Goal: Task Accomplishment & Management: Manage account settings

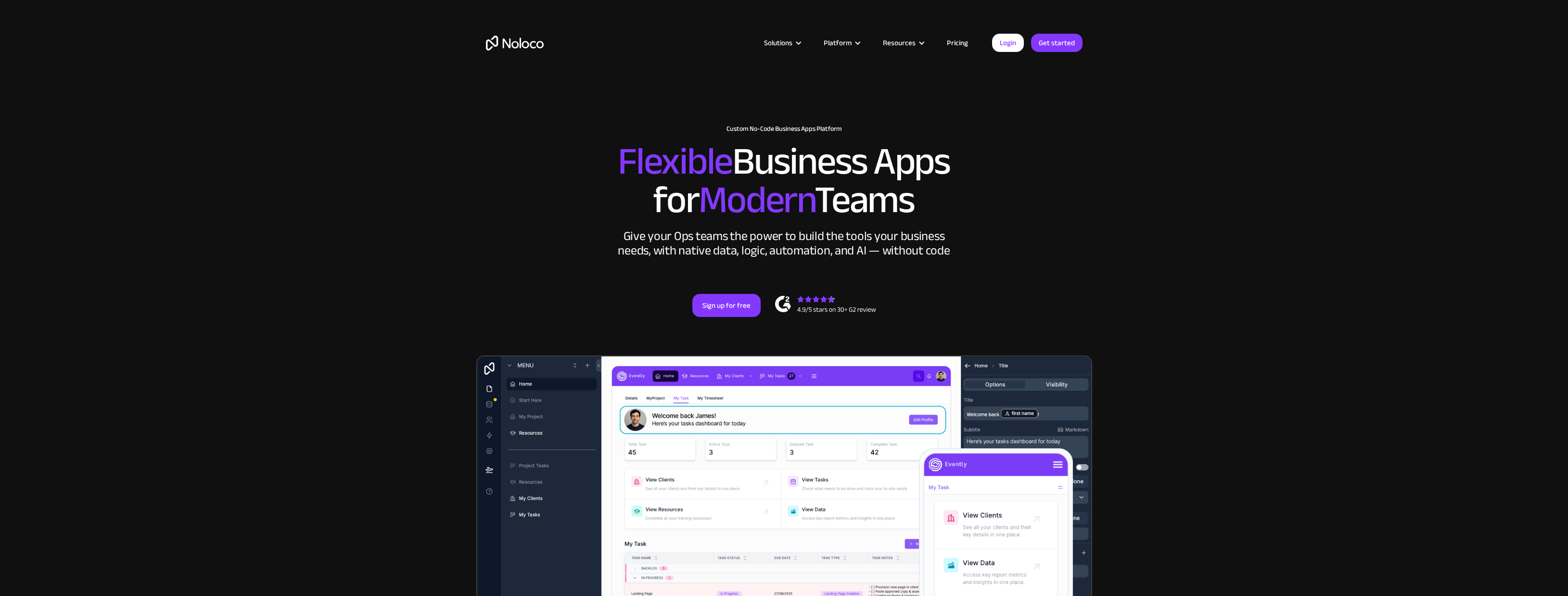
click at [520, 36] on img "home" at bounding box center [514, 42] width 58 height 15
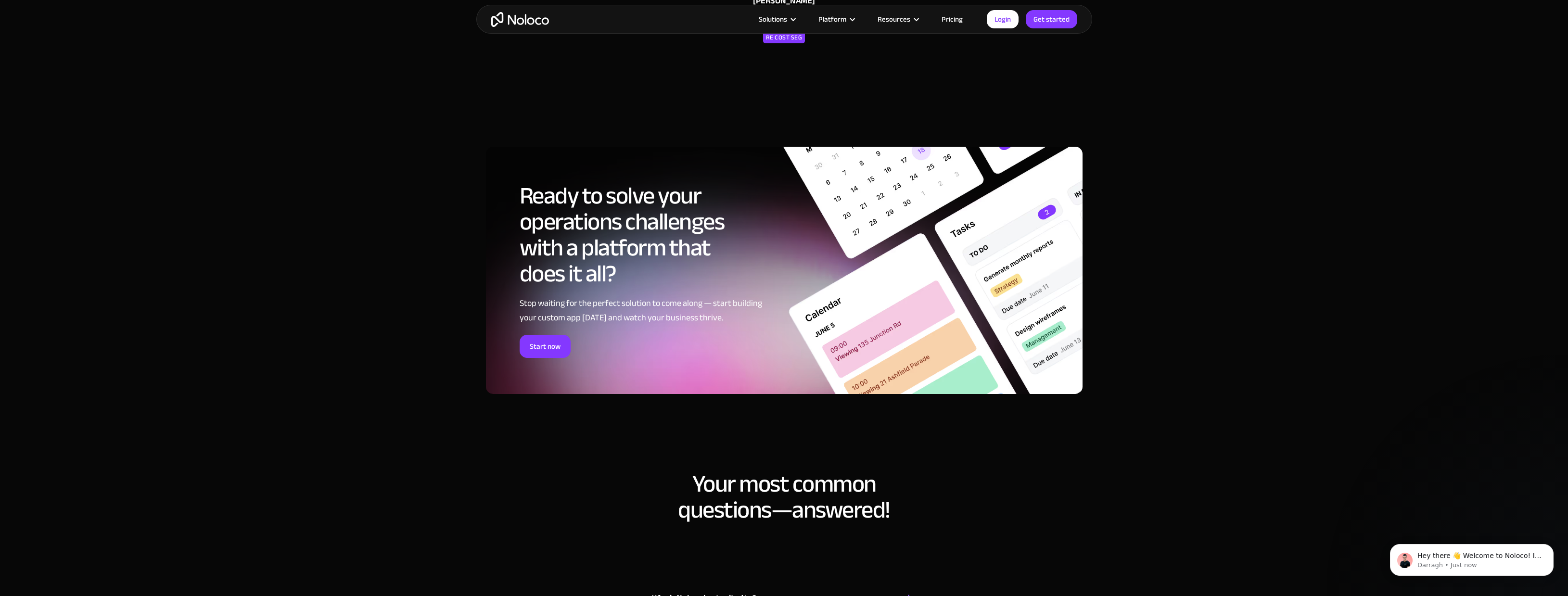
scroll to position [5261, 0]
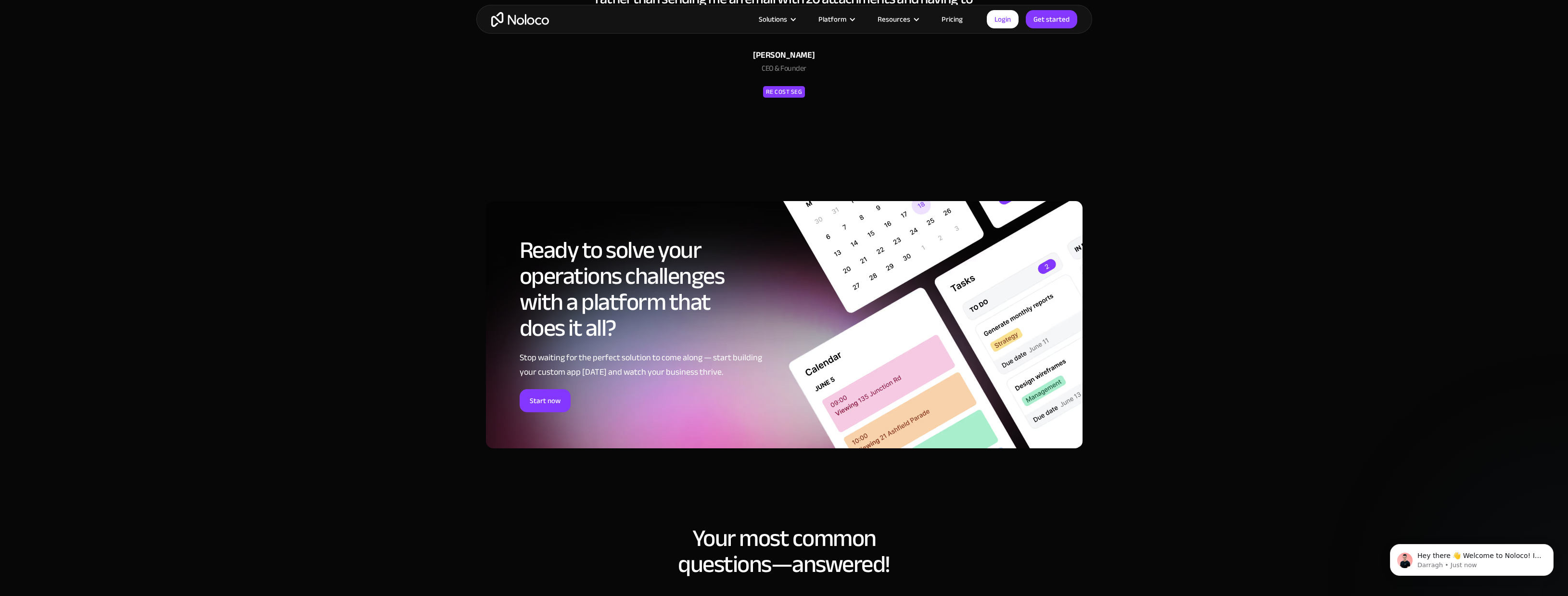
click at [383, 400] on section "Ready to solve your operations challenges with a platform that does it all? Sto…" at bounding box center [784, 336] width 1568 height 329
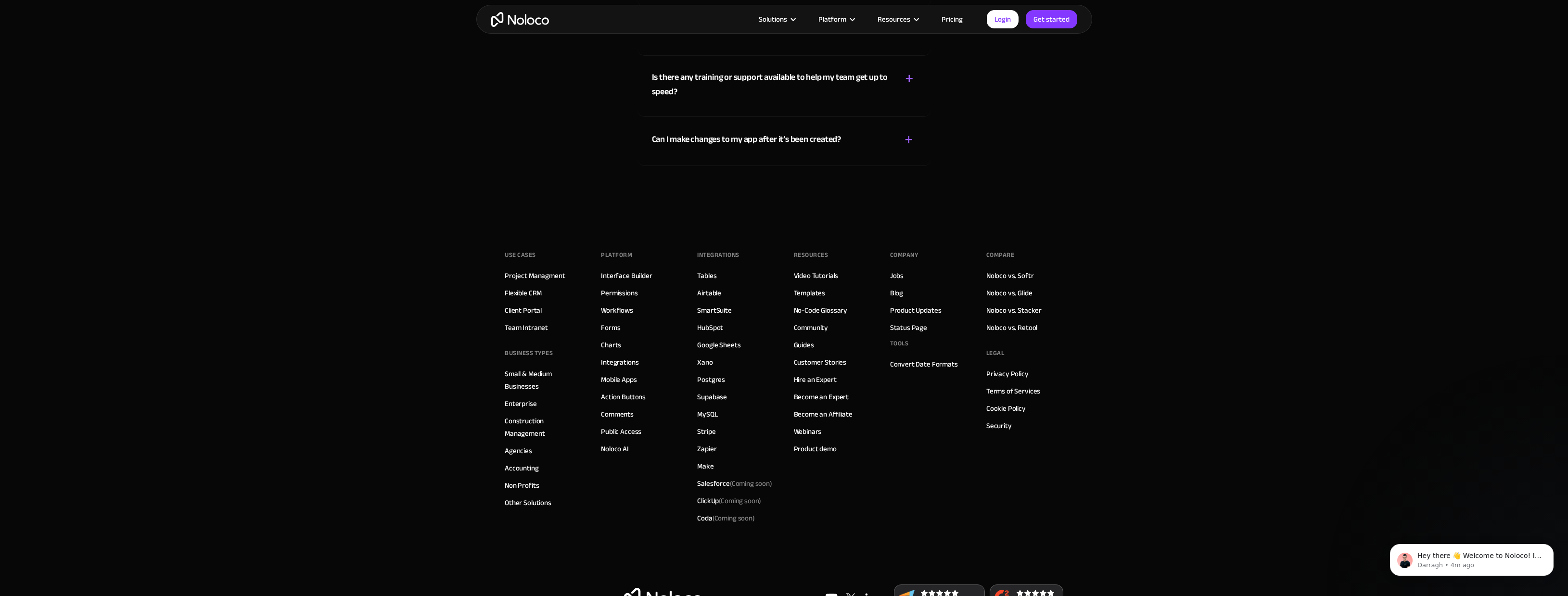
scroll to position [6093, 0]
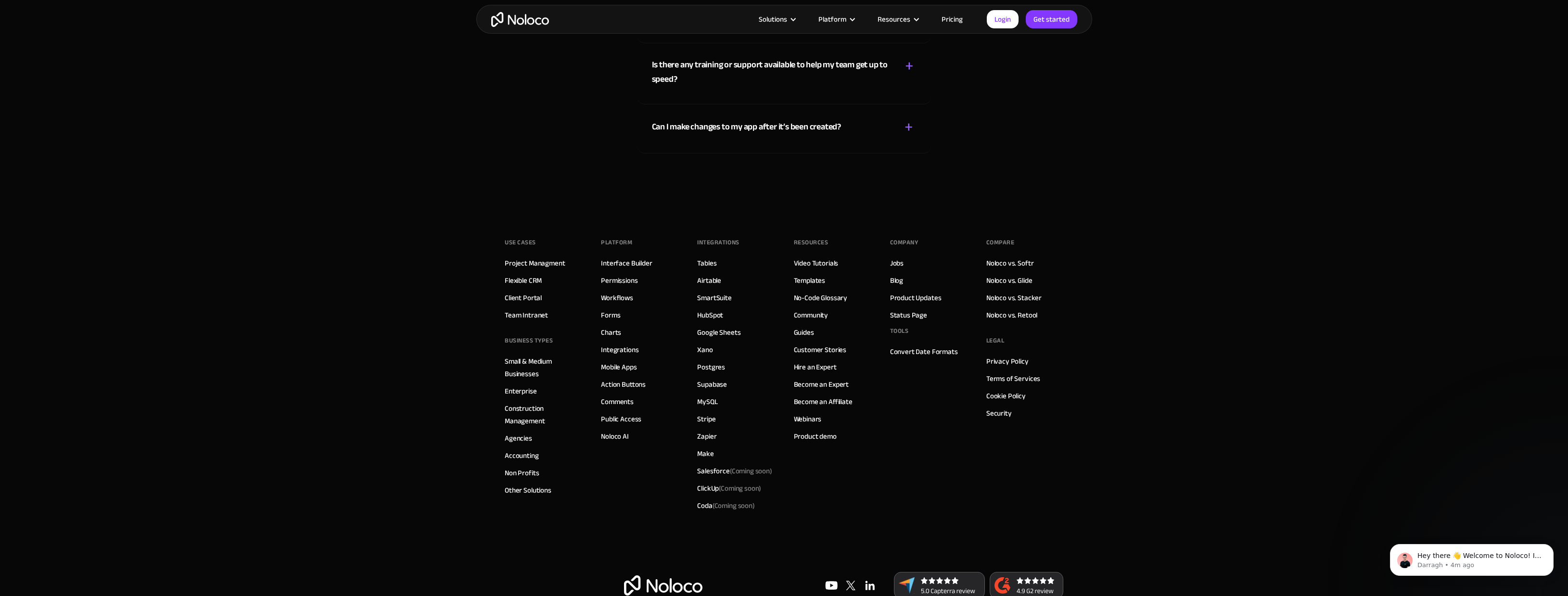
click at [456, 423] on footer "Use Cases Project Managment Flexible CRM Client Portal Team Intranet BUSINESS T…" at bounding box center [784, 414] width 1568 height 416
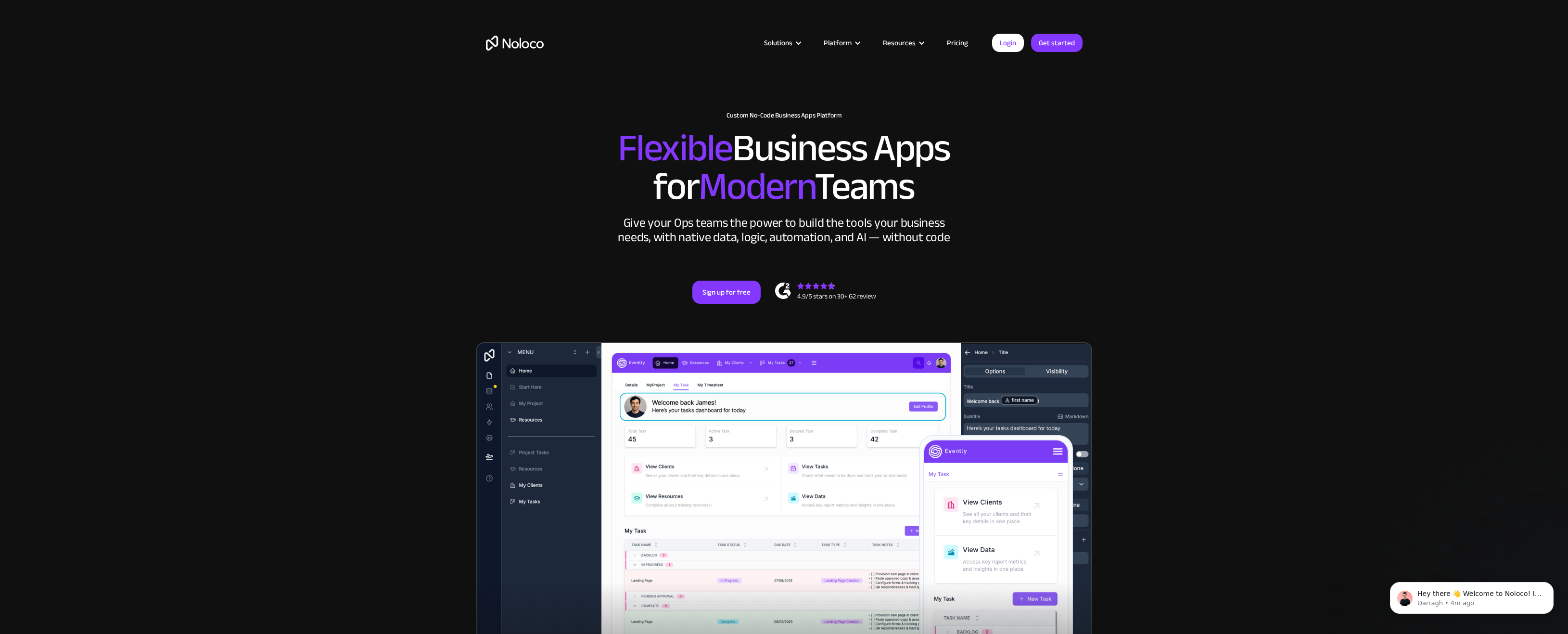
scroll to position [0, 0]
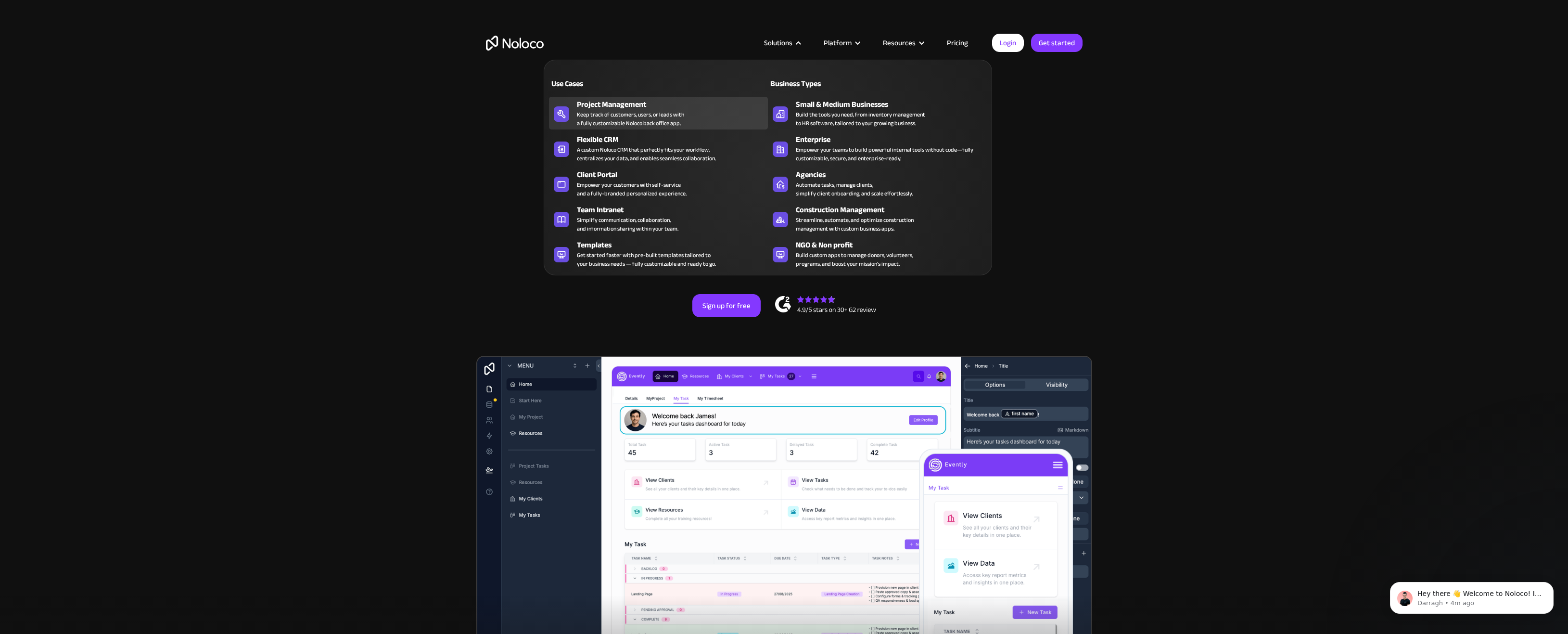
click at [646, 122] on div "Keep track of customers, users, or leads with a fully customizable Noloco back …" at bounding box center [630, 119] width 107 height 18
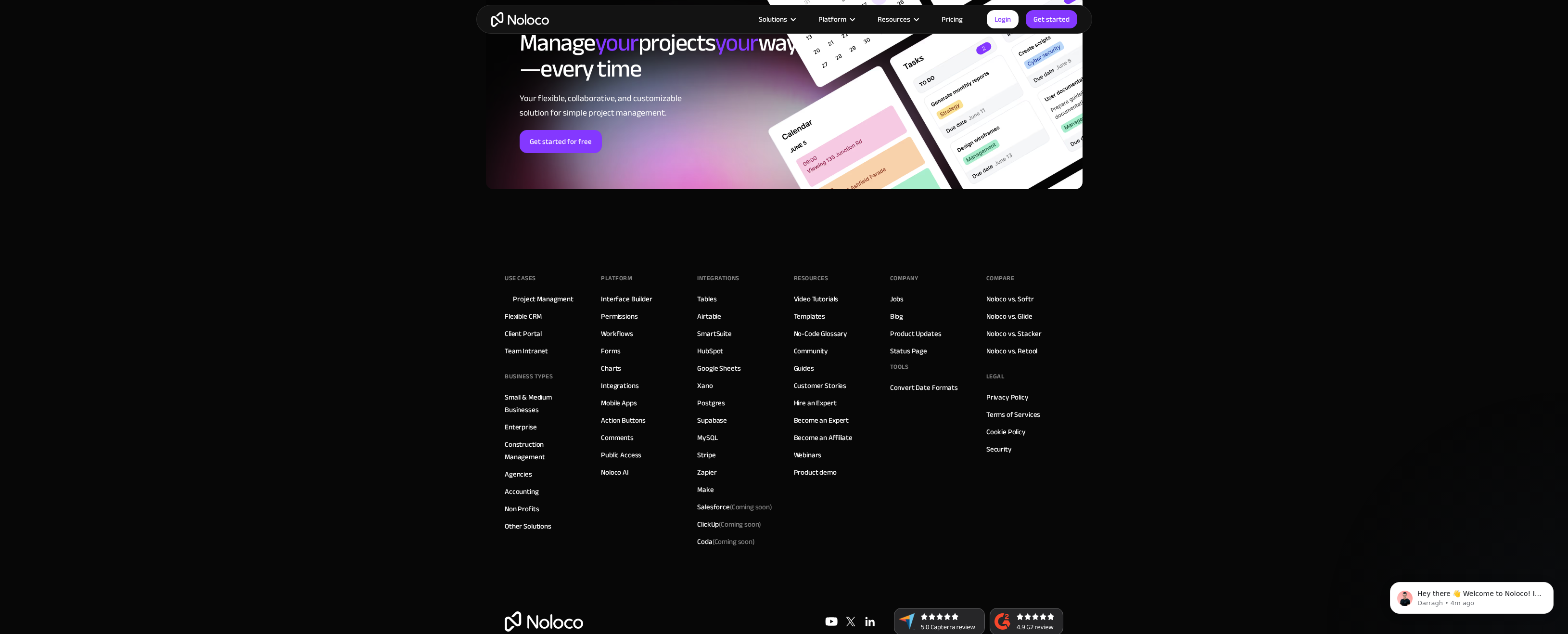
scroll to position [4250, 0]
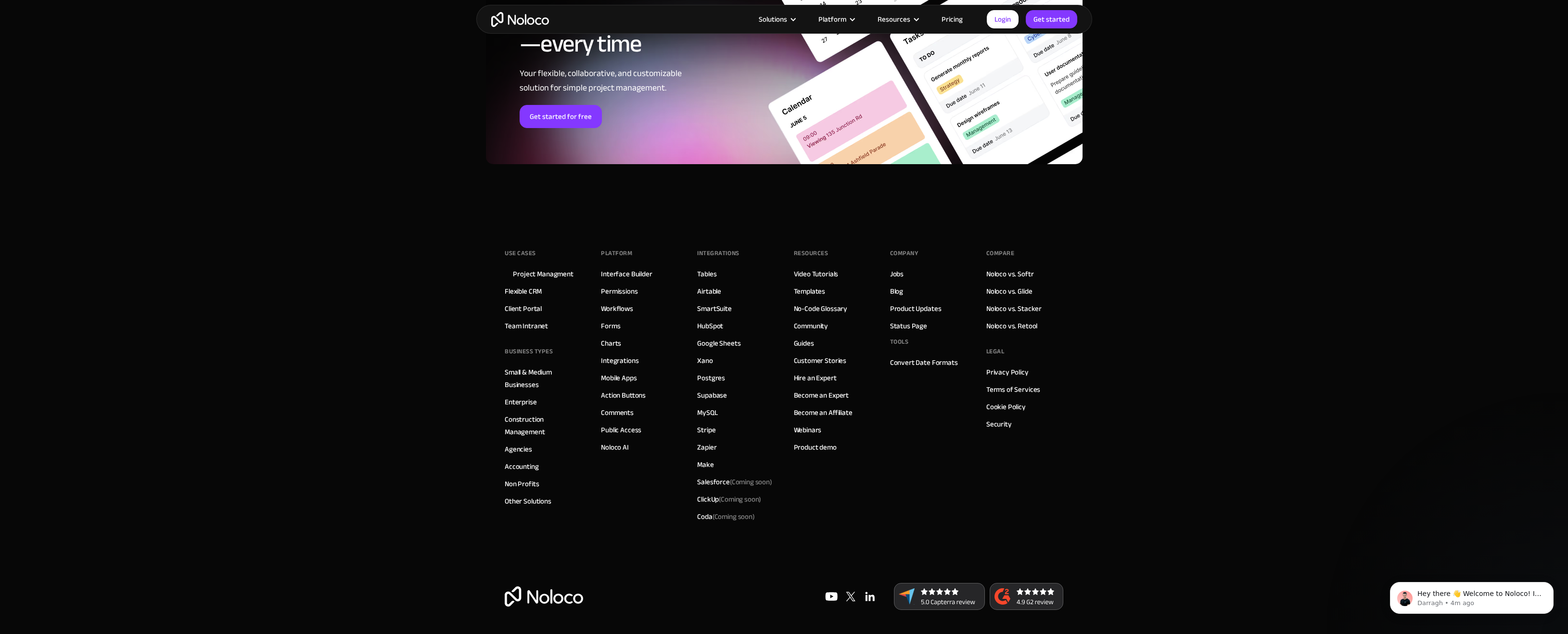
click at [853, 595] on img at bounding box center [851, 596] width 20 height 20
click at [1013, 21] on link "Login" at bounding box center [1002, 19] width 32 height 19
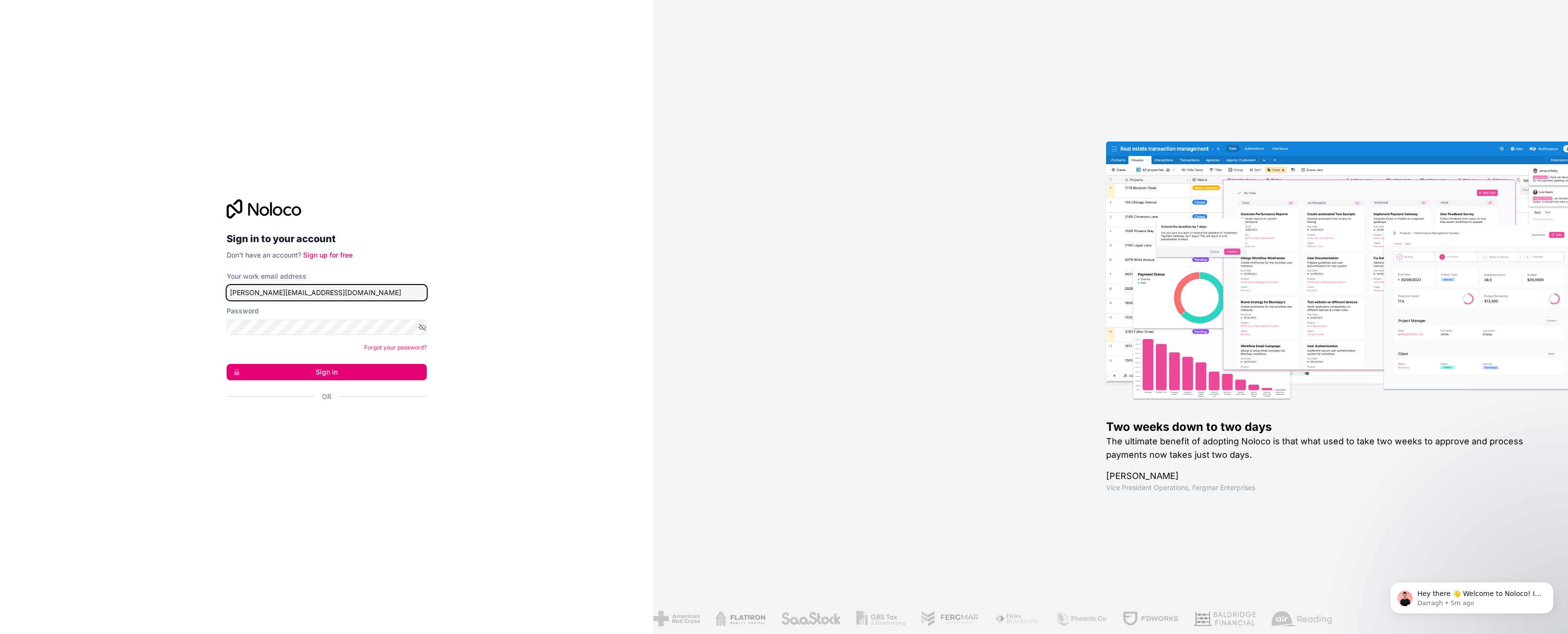
type input "maria@adelantecommunity.org"
click at [318, 377] on button "Sign in" at bounding box center [326, 371] width 200 height 17
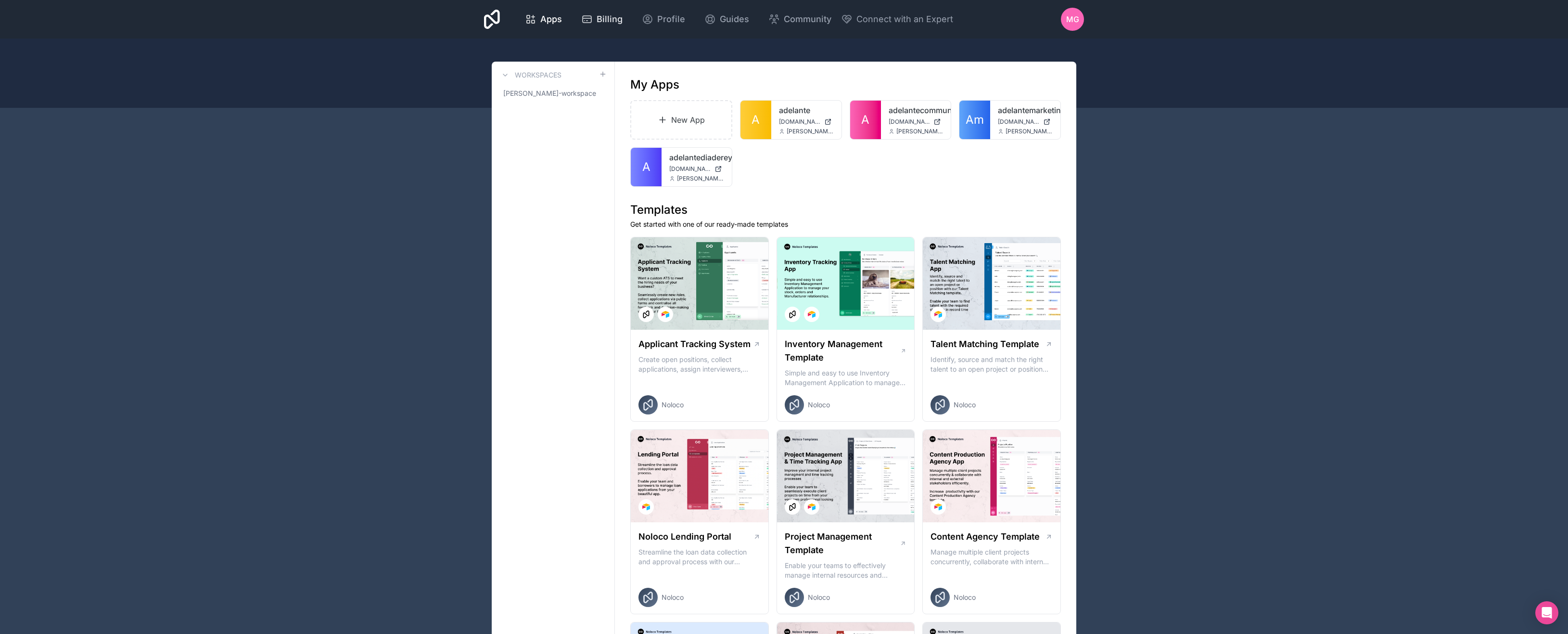
click at [622, 23] on span "Billing" at bounding box center [610, 20] width 26 height 14
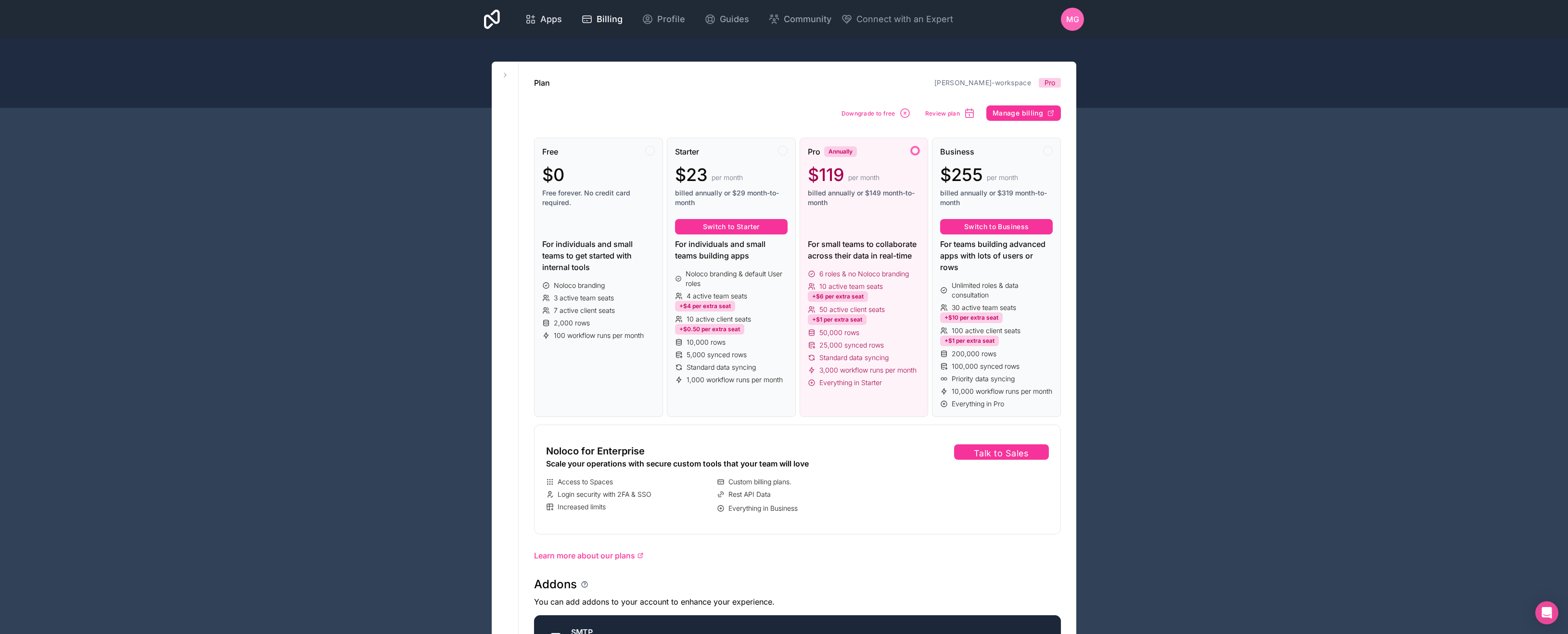
click at [562, 21] on span "Apps" at bounding box center [551, 20] width 21 height 14
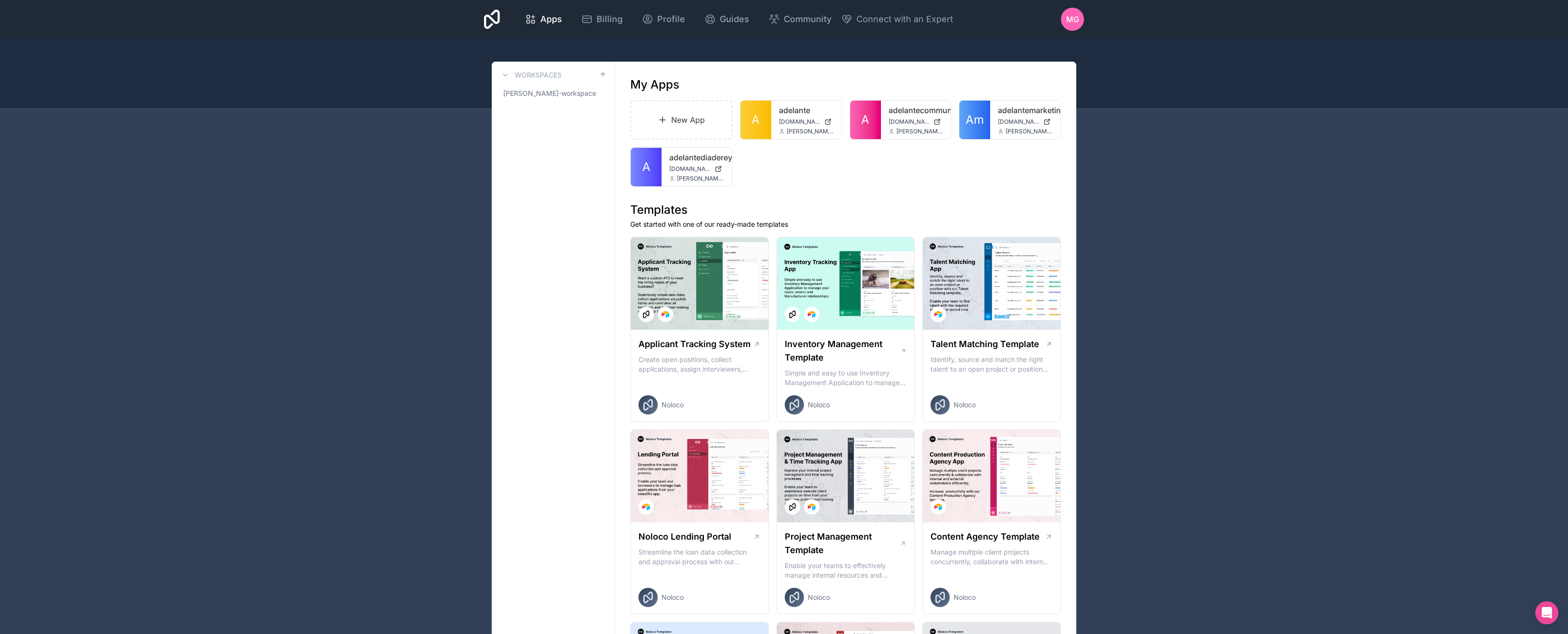
click at [500, 21] on icon at bounding box center [491, 20] width 16 height 23
click at [500, 23] on icon at bounding box center [491, 20] width 16 height 23
click at [749, 21] on span "Guides" at bounding box center [735, 20] width 29 height 14
click at [983, 114] on span "Am" at bounding box center [974, 120] width 19 height 16
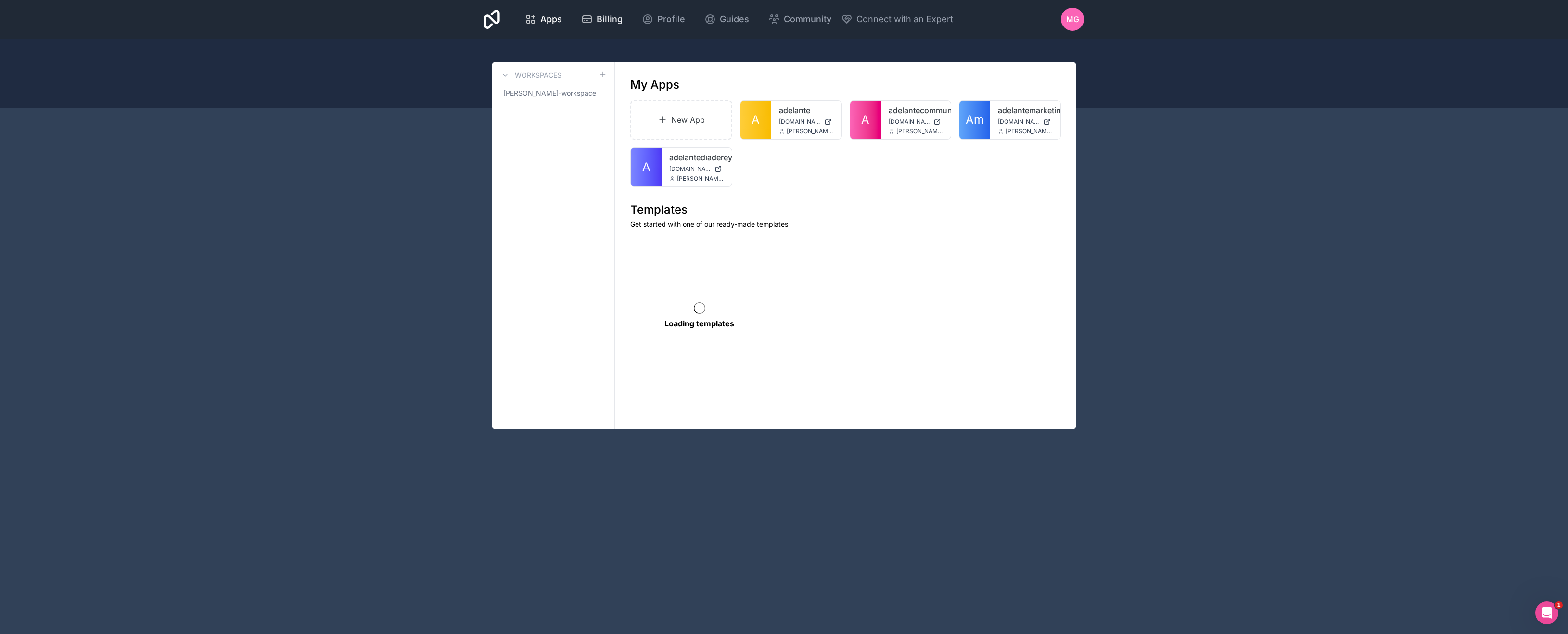
click at [622, 21] on span "Billing" at bounding box center [610, 20] width 26 height 14
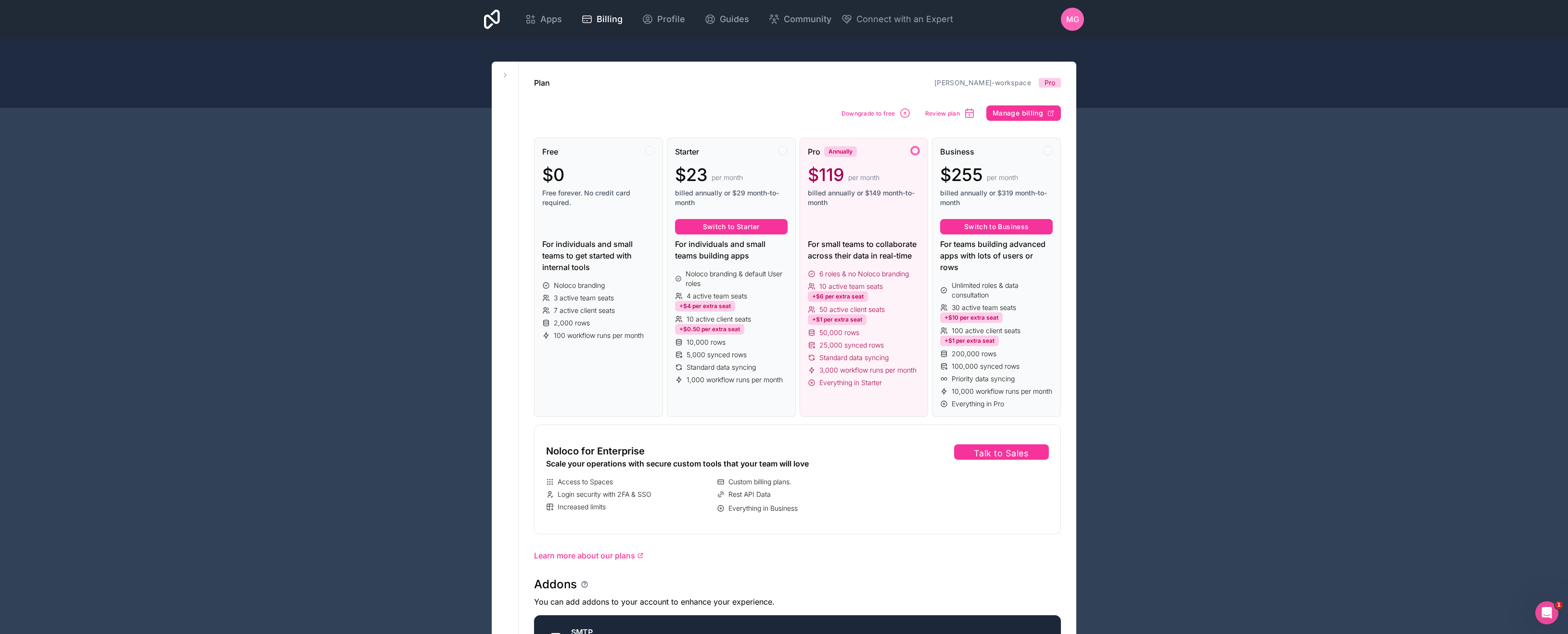
click at [1030, 120] on button "Manage billing" at bounding box center [1024, 113] width 74 height 16
click at [562, 21] on span "Apps" at bounding box center [551, 20] width 21 height 14
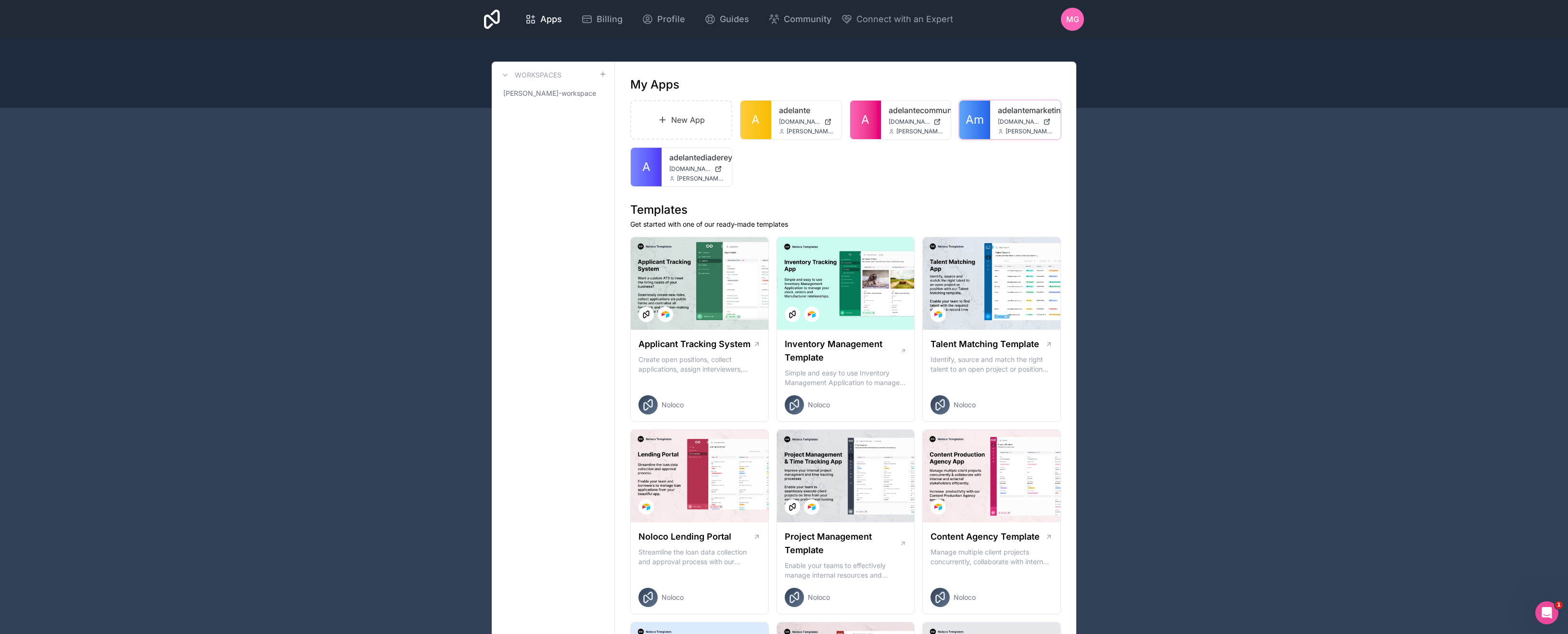
click at [0, 0] on icon at bounding box center [0, 0] width 0 height 0
click at [993, 157] on link "View published" at bounding box center [994, 164] width 107 height 23
click at [994, 163] on span "View published" at bounding box center [976, 164] width 57 height 12
click at [986, 161] on span "View published" at bounding box center [976, 164] width 57 height 12
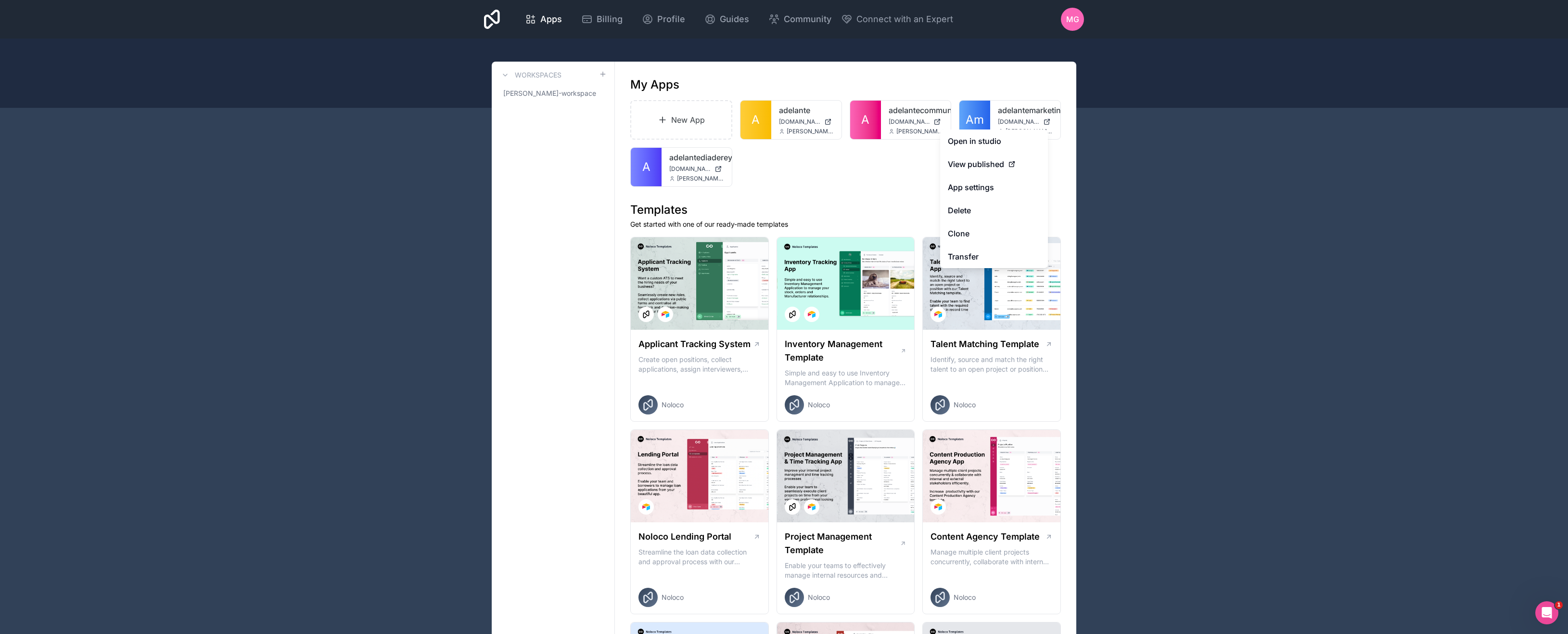
click at [831, 209] on h1 "Templates" at bounding box center [845, 210] width 431 height 16
click at [877, 165] on div "New App A adelante [DOMAIN_NAME] [PERSON_NAME][EMAIL_ADDRESS][DOMAIN_NAME] A ad…" at bounding box center [845, 143] width 431 height 87
click at [876, 172] on div "New App A adelante [DOMAIN_NAME] [PERSON_NAME][EMAIL_ADDRESS][DOMAIN_NAME] A ad…" at bounding box center [845, 143] width 431 height 87
click at [0, 0] on div at bounding box center [0, 0] width 0 height 0
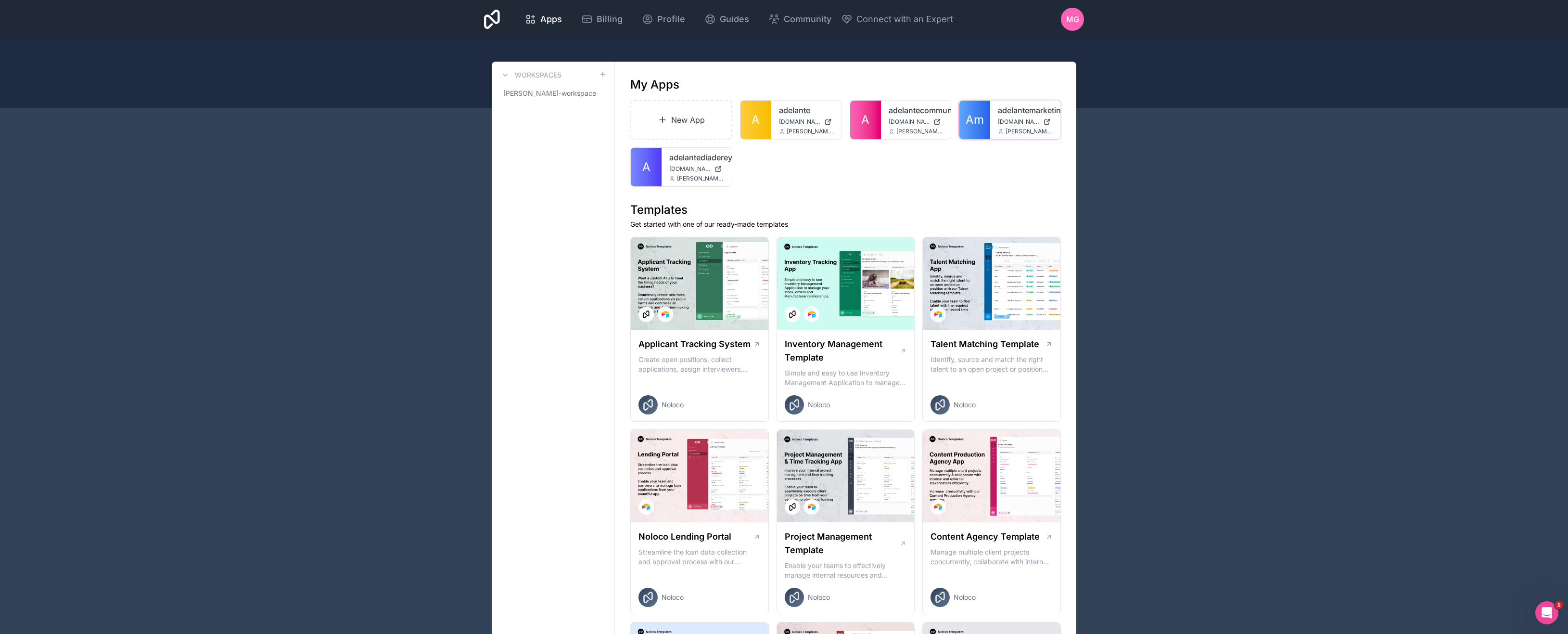
click at [0, 0] on div at bounding box center [0, 0] width 0 height 0
click at [980, 161] on span "View published" at bounding box center [976, 164] width 57 height 12
